Goal: Information Seeking & Learning: Learn about a topic

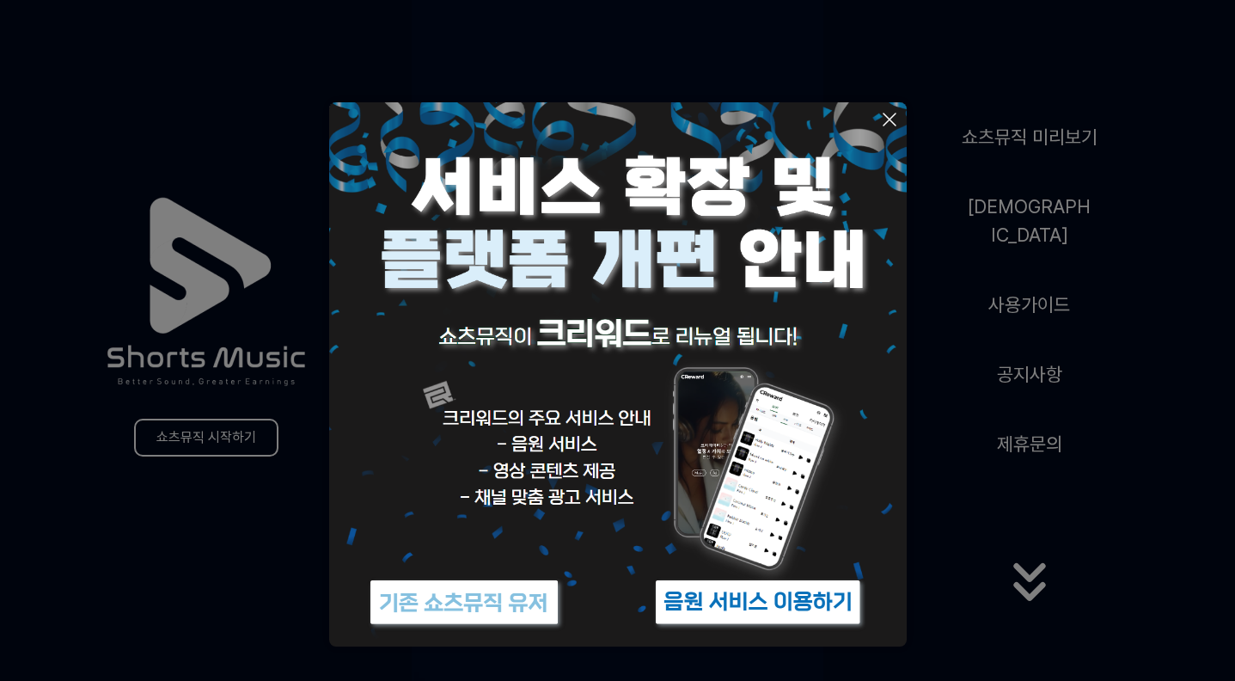
click at [510, 591] on img at bounding box center [464, 602] width 215 height 64
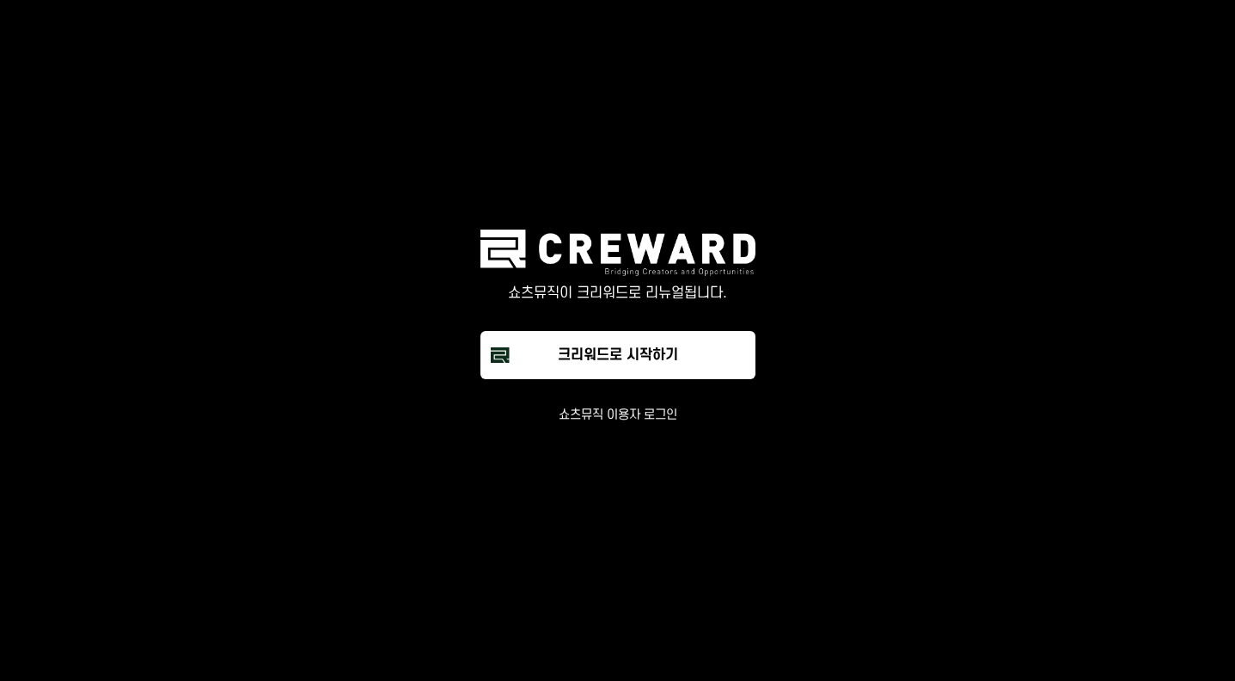
click at [636, 397] on div "쇼츠뮤직이 크리워드로 리뉴얼됩니다. 크리워드로 시작하기 쇼츠뮤직 이용자 로그인" at bounding box center [618, 325] width 516 height 193
click at [635, 419] on button "쇼츠뮤직 이용자 로그인" at bounding box center [618, 414] width 119 height 17
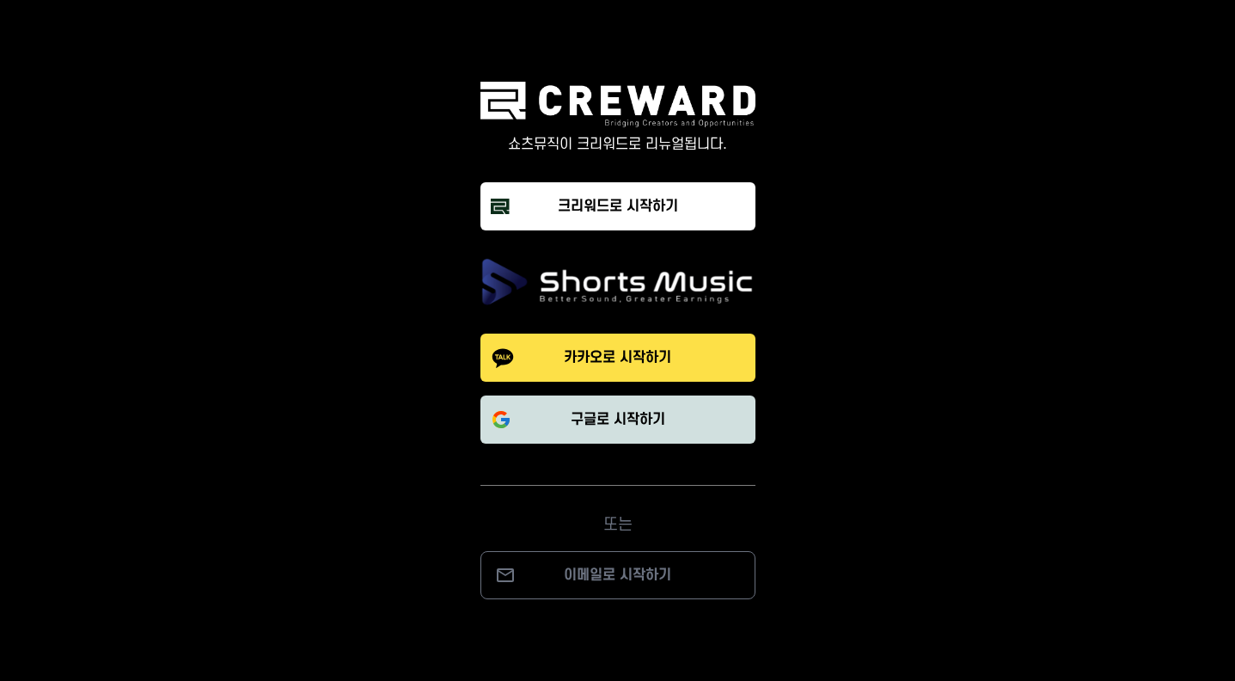
click at [583, 411] on p "구글로 시작하기" at bounding box center [618, 419] width 95 height 21
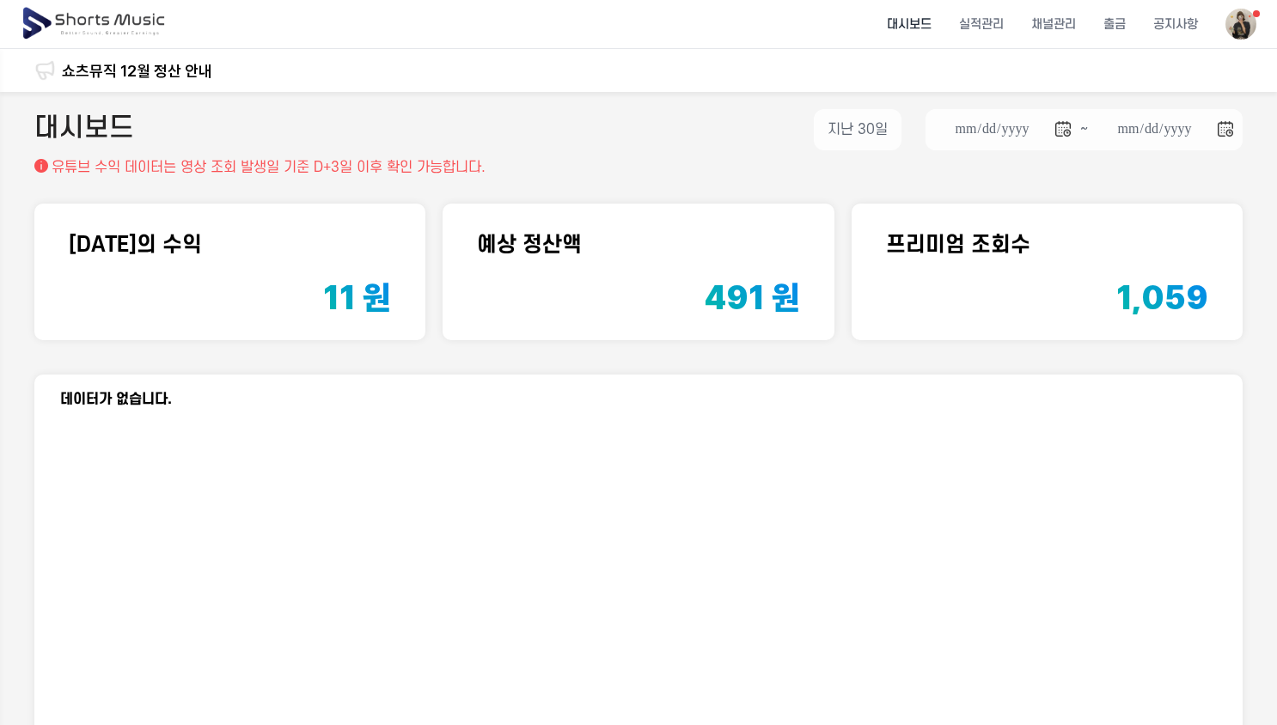
click at [915, 26] on li "대시보드" at bounding box center [909, 25] width 72 height 46
click at [984, 29] on li "실적관리" at bounding box center [981, 25] width 72 height 46
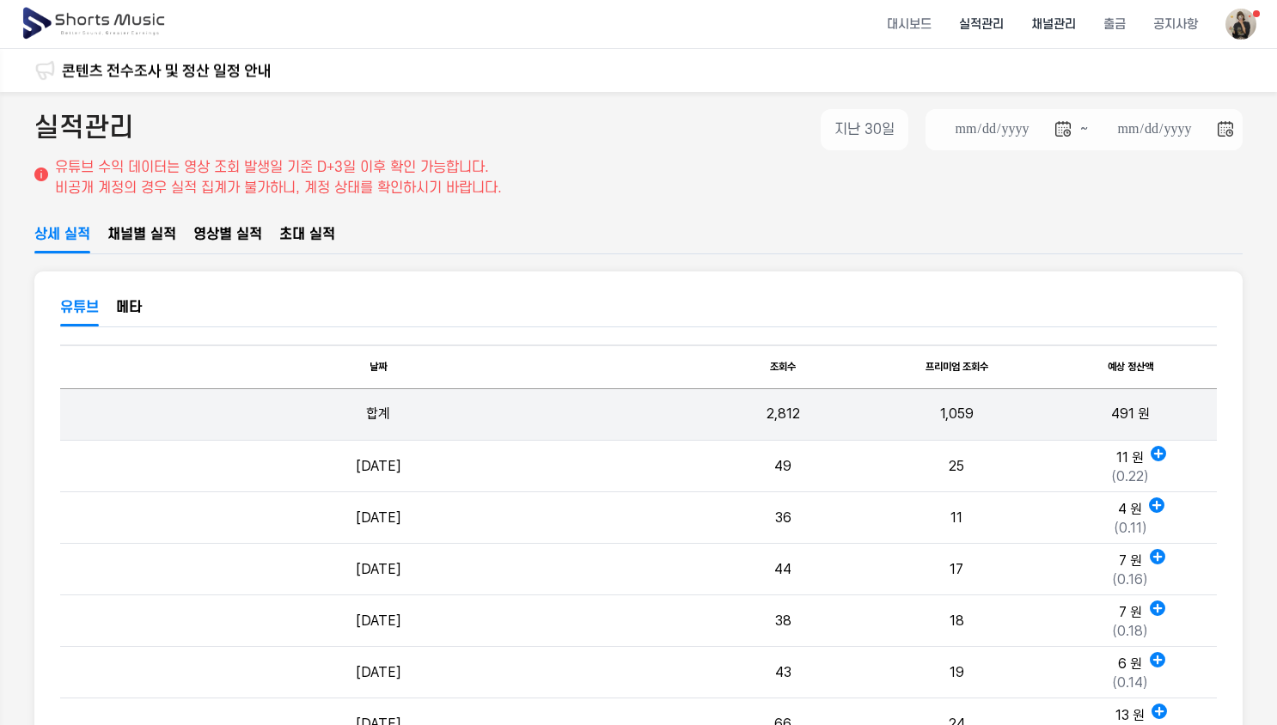
click at [1048, 29] on li "채널관리" at bounding box center [1053, 25] width 72 height 46
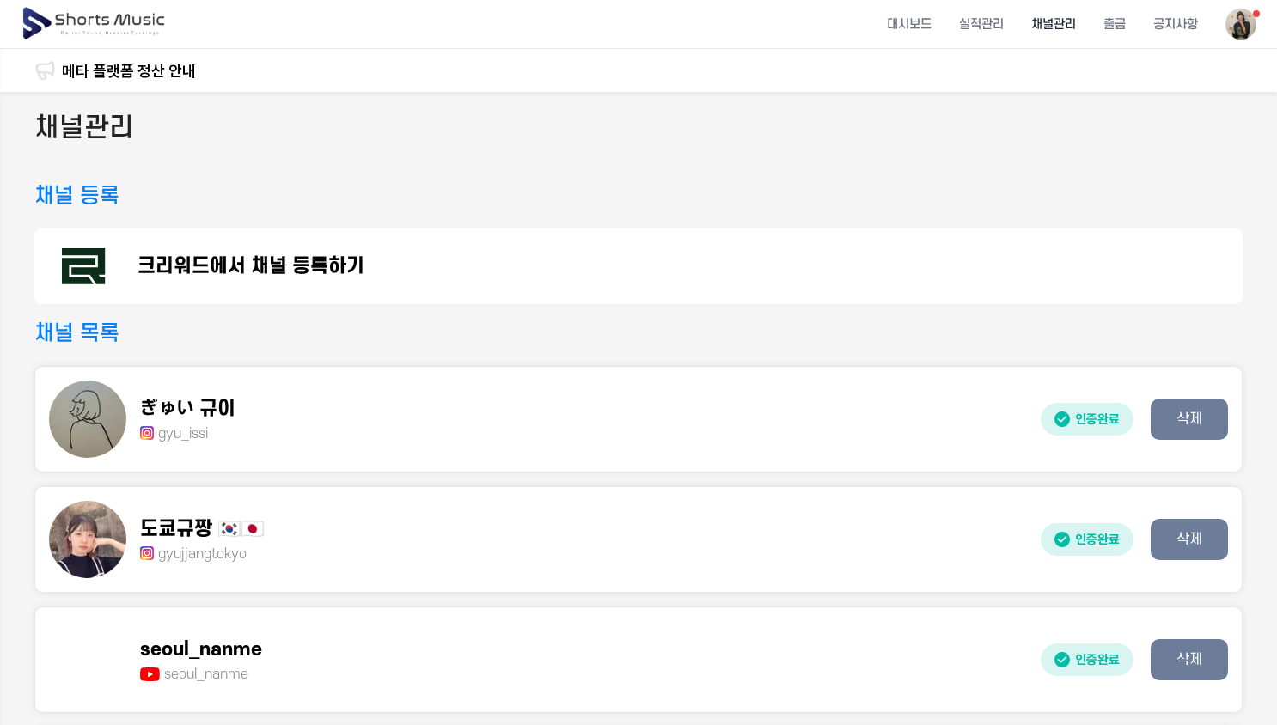
click at [276, 260] on p "크리워드에서 채널 등록하기" at bounding box center [250, 266] width 227 height 21
click at [286, 267] on p "크리워드에서 채널 등록하기" at bounding box center [250, 266] width 227 height 21
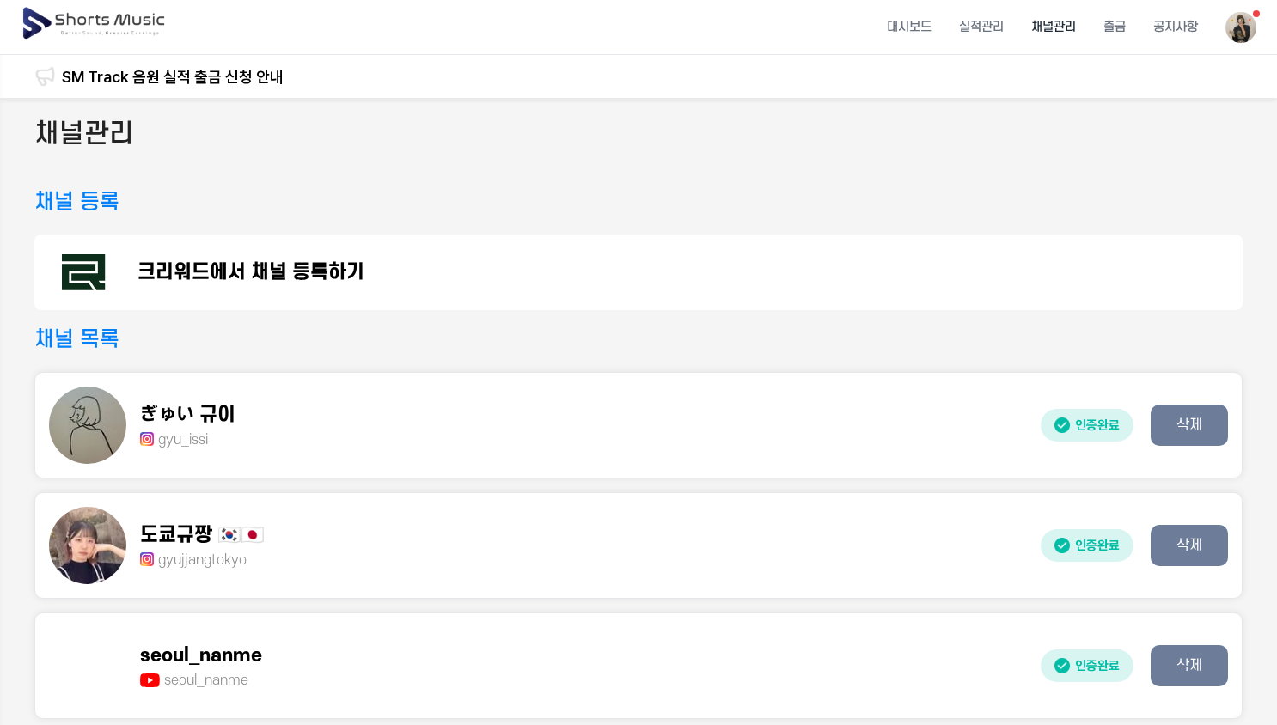
click at [1225, 26] on img at bounding box center [1240, 27] width 31 height 31
click at [1210, 100] on link "마이페이지" at bounding box center [1195, 101] width 110 height 31
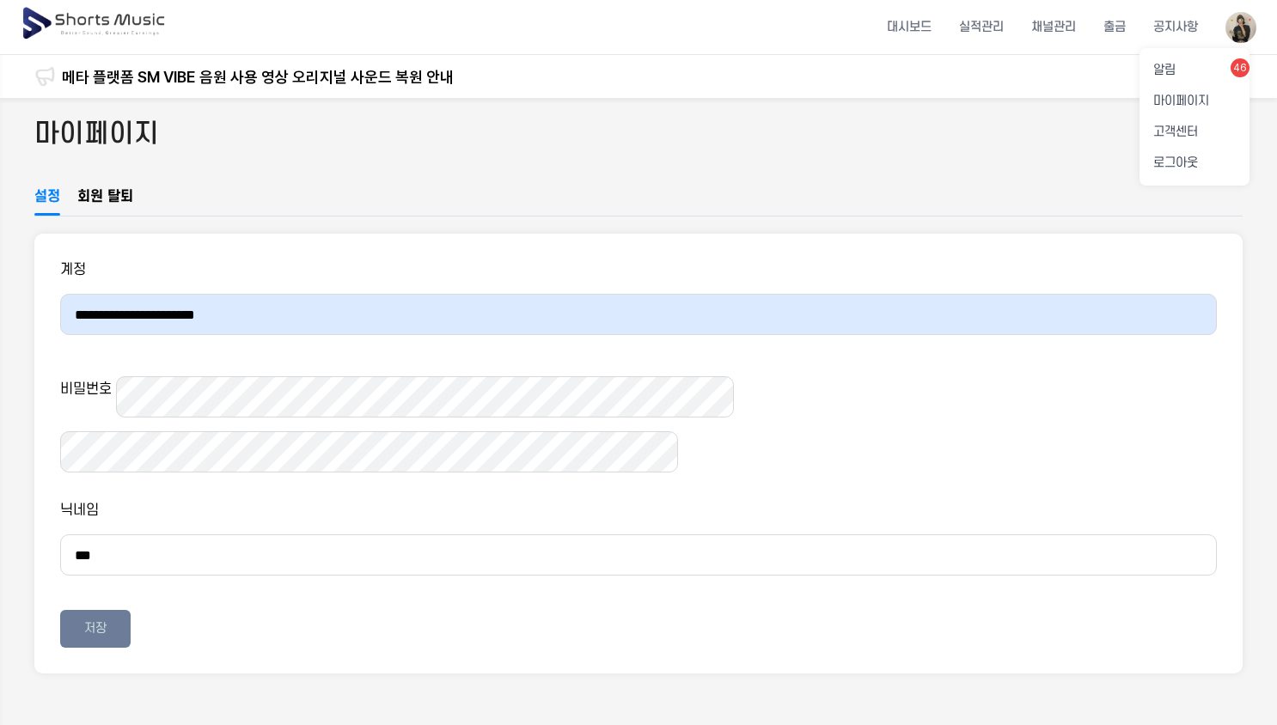
click at [1071, 21] on button at bounding box center [638, 362] width 1277 height 725
click at [1074, 24] on li "채널관리" at bounding box center [1053, 27] width 72 height 46
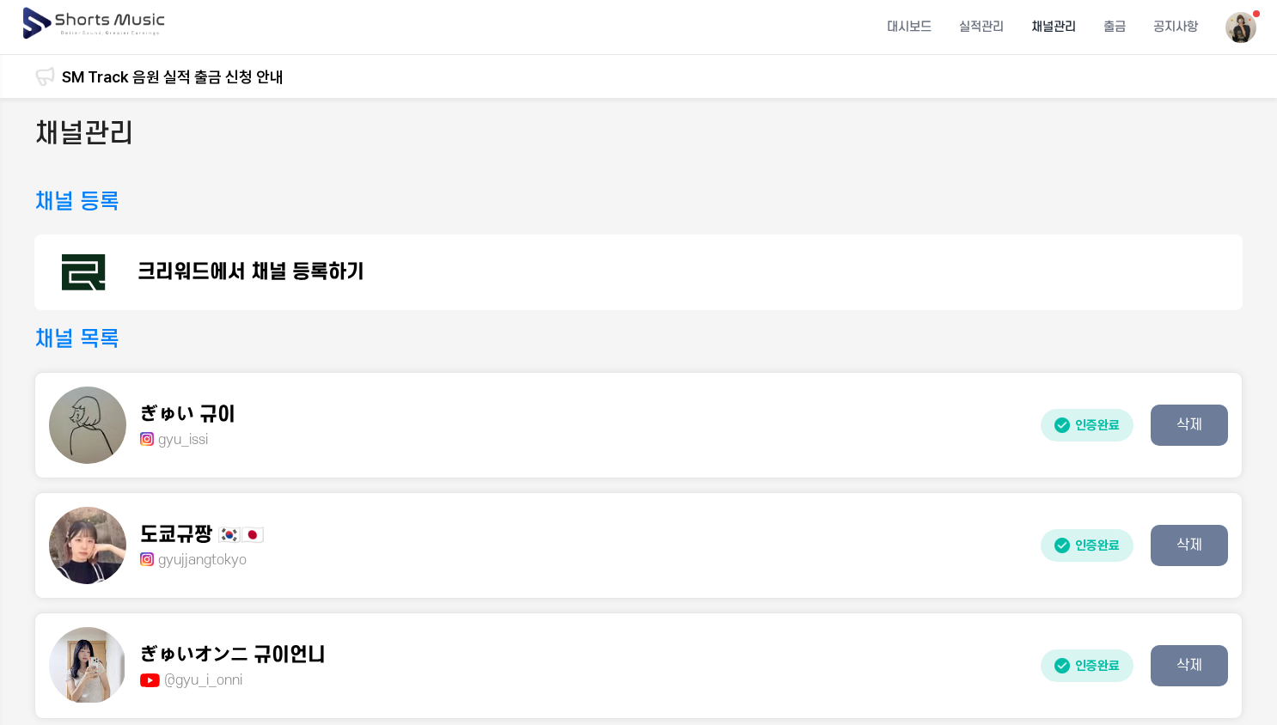
click at [85, 204] on h3 "채널 등록" at bounding box center [76, 201] width 85 height 31
click at [195, 272] on p "크리워드에서 채널 등록하기" at bounding box center [250, 272] width 227 height 21
click at [1225, 26] on img at bounding box center [1240, 27] width 31 height 31
click at [1196, 71] on link "알림 46" at bounding box center [1195, 70] width 110 height 31
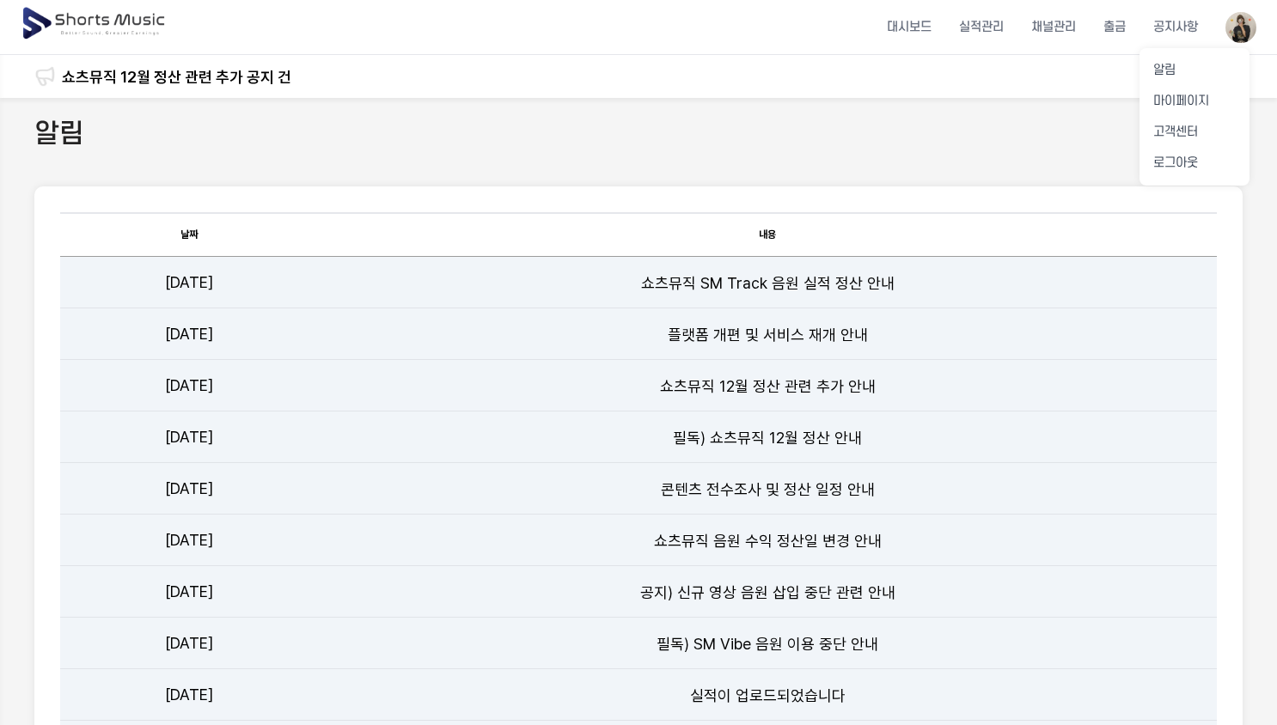
click at [781, 335] on button at bounding box center [638, 362] width 1277 height 725
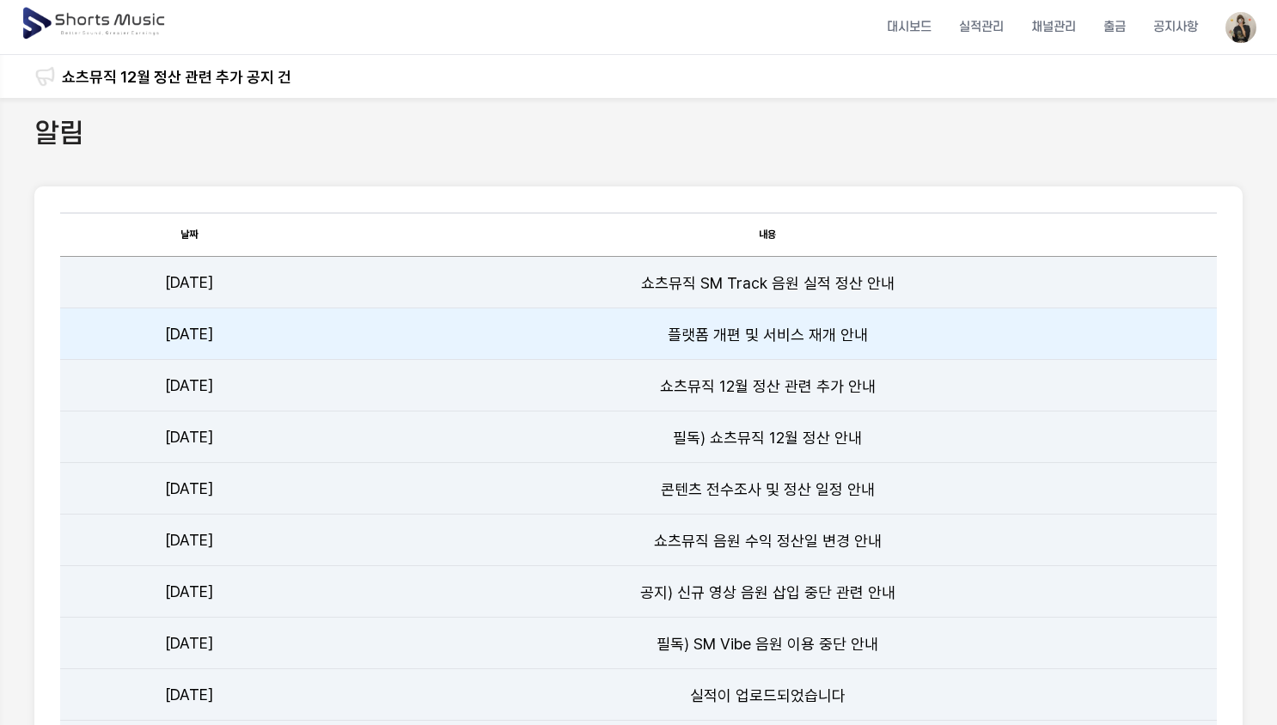
click at [784, 331] on link "플랫폼 개편 및 서비스 재개 안내" at bounding box center [768, 334] width 200 height 18
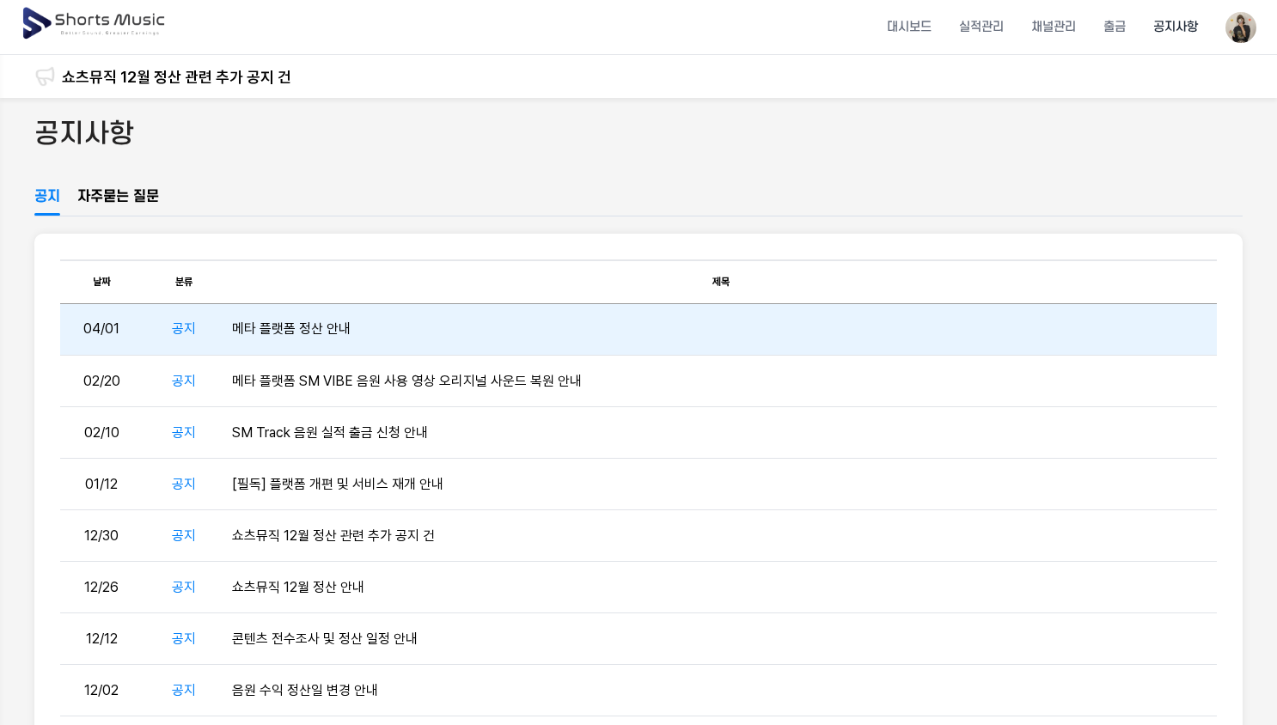
scroll to position [194, 0]
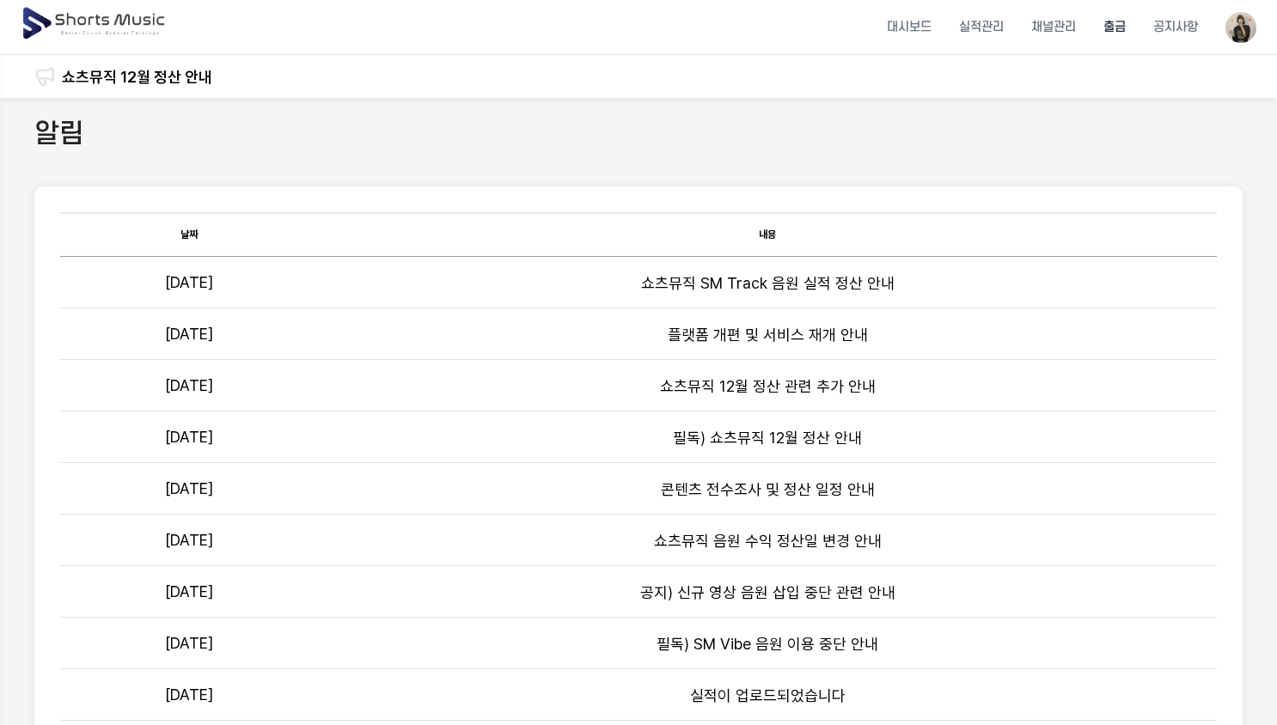
click at [1126, 26] on li "출금" at bounding box center [1115, 27] width 50 height 46
click at [1122, 27] on li "출금" at bounding box center [1115, 27] width 50 height 46
click at [1034, 36] on li "채널관리" at bounding box center [1053, 27] width 72 height 46
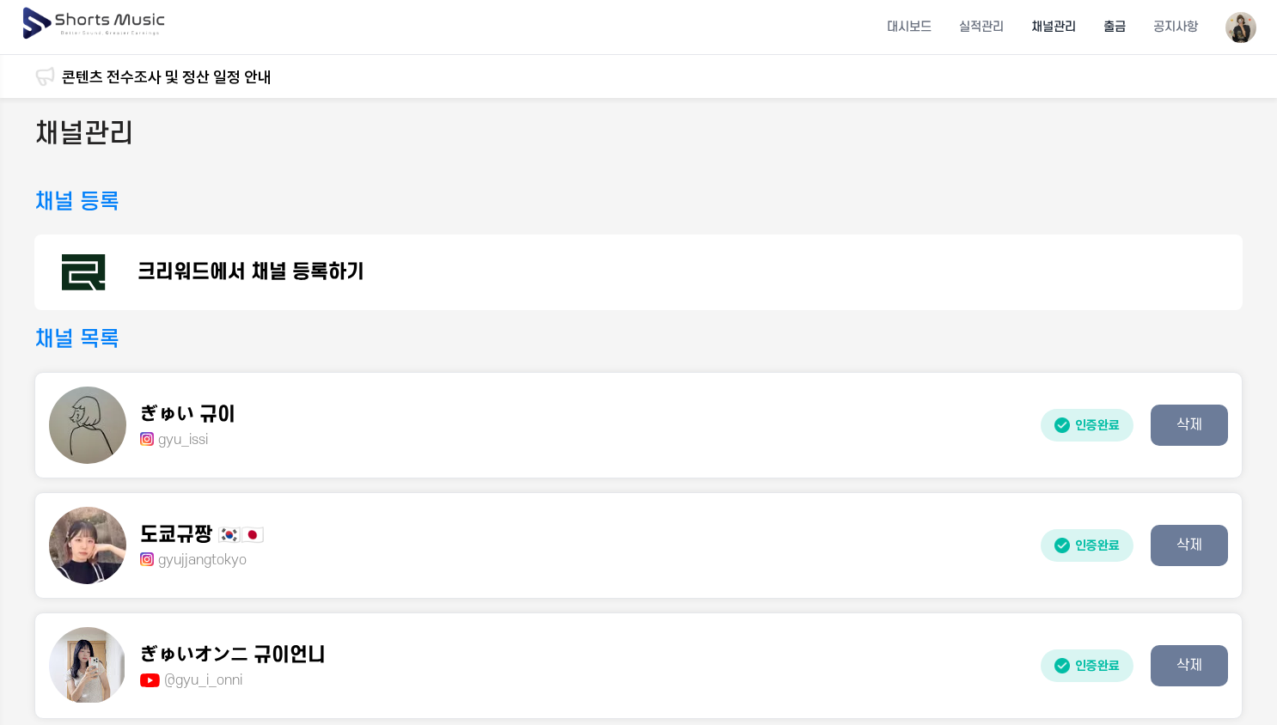
click at [1117, 34] on li "출금" at bounding box center [1115, 27] width 50 height 46
click at [199, 76] on link "음원 수익 정산일 변경 안내" at bounding box center [144, 76] width 165 height 23
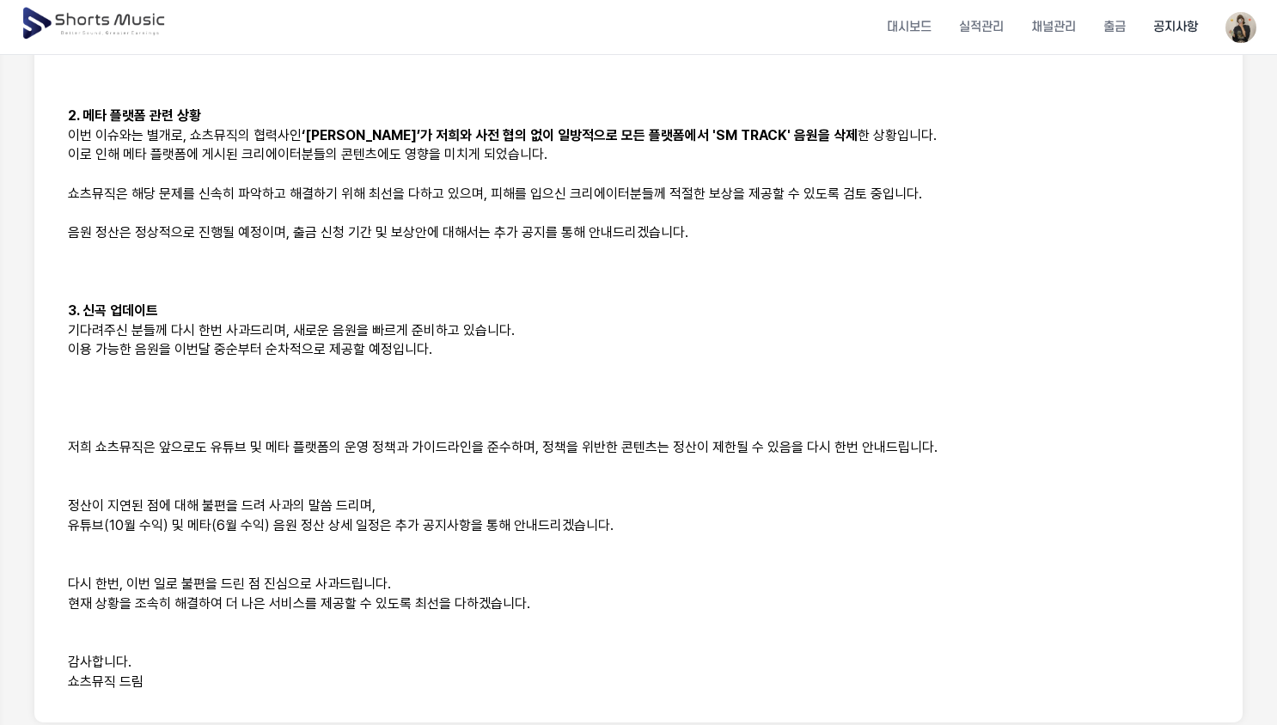
scroll to position [839, 0]
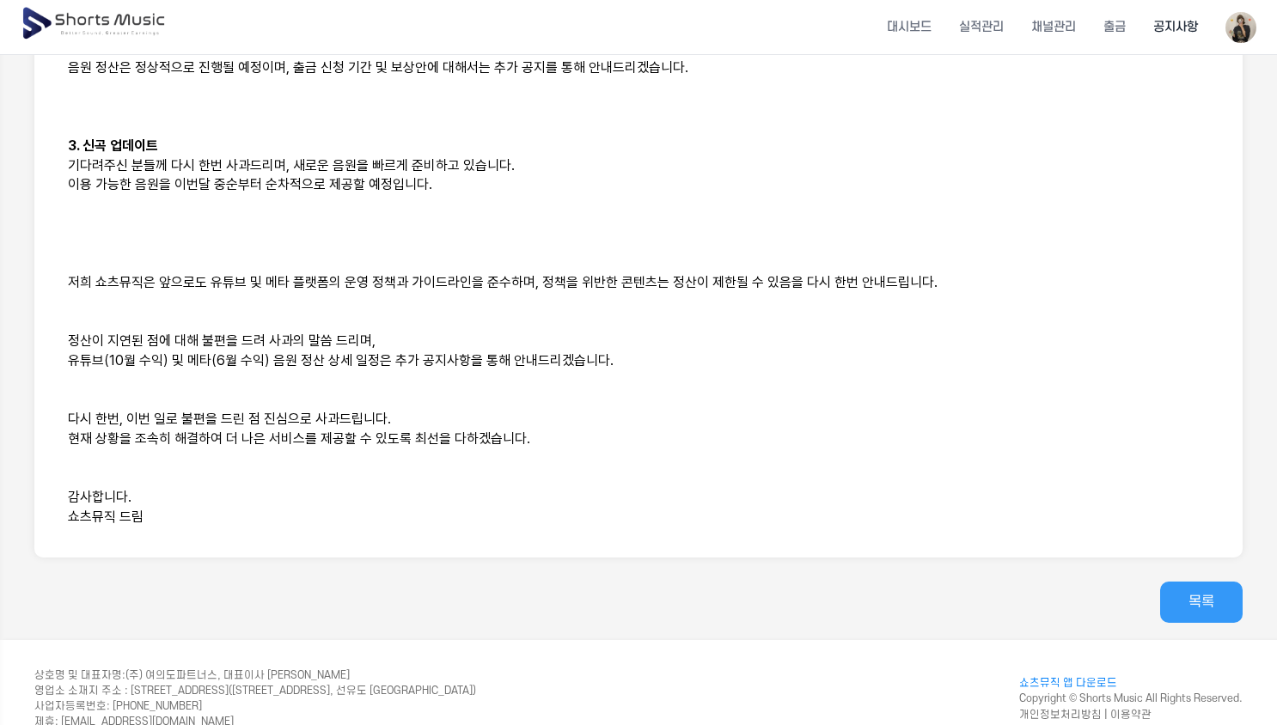
click at [1219, 582] on link "목록" at bounding box center [1201, 602] width 82 height 41
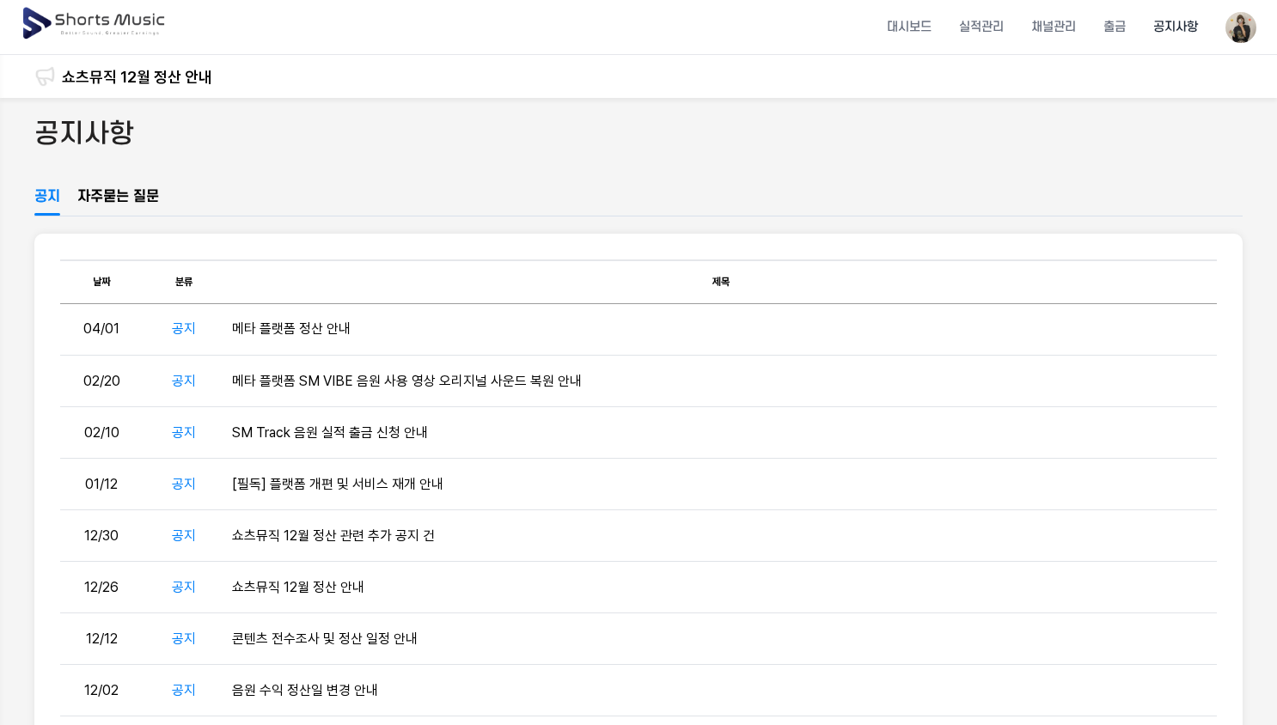
click at [125, 200] on link "자주묻는 질문" at bounding box center [118, 200] width 82 height 29
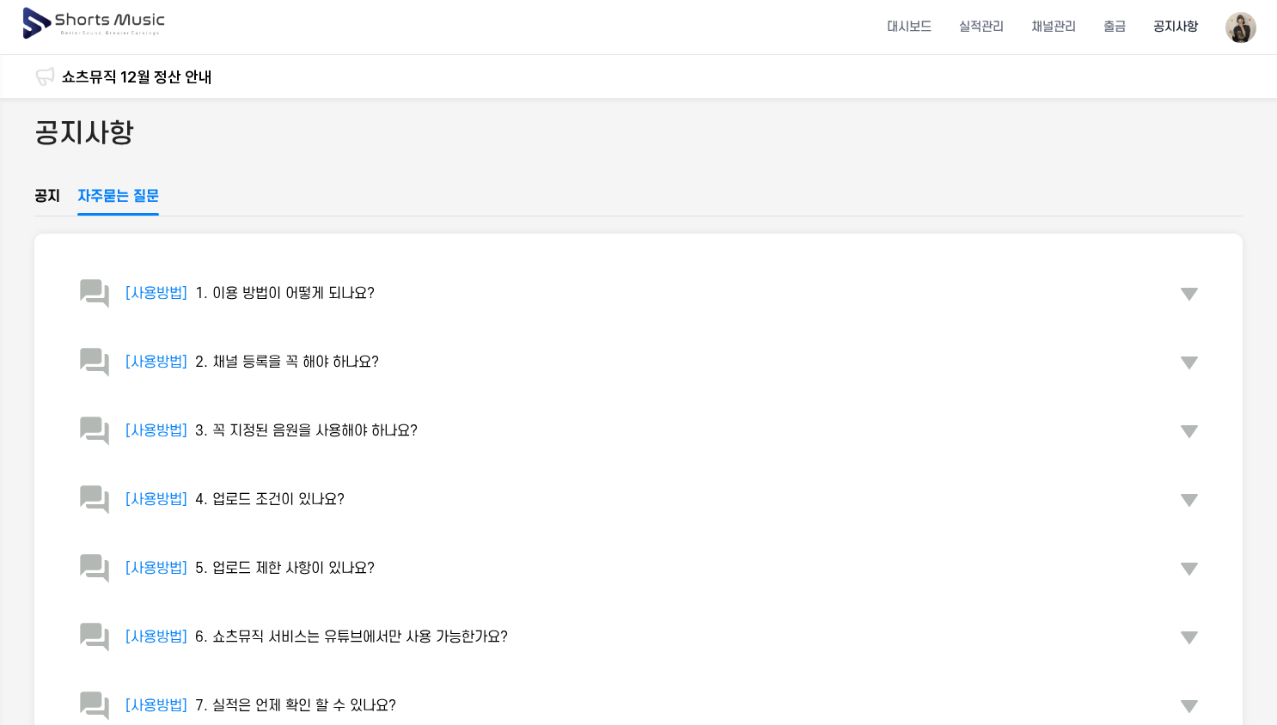
click at [62, 192] on ul "공지 자주묻는 질문" at bounding box center [638, 201] width 1208 height 30
click at [51, 192] on link "공지" at bounding box center [47, 200] width 26 height 29
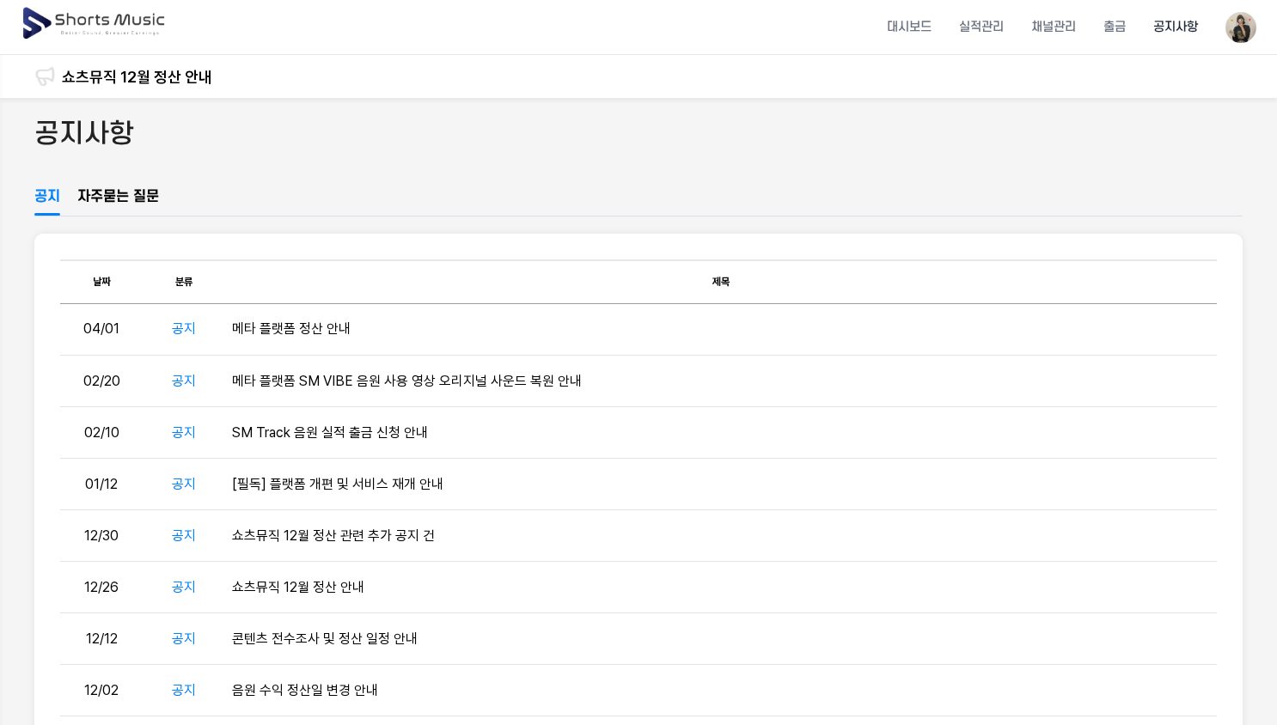
click at [309, 167] on div "공지사항" at bounding box center [638, 150] width 1208 height 71
click at [231, 76] on link "콘텐츠 전수조사 및 정산 일정 안내" at bounding box center [167, 76] width 210 height 23
